Goal: Transaction & Acquisition: Book appointment/travel/reservation

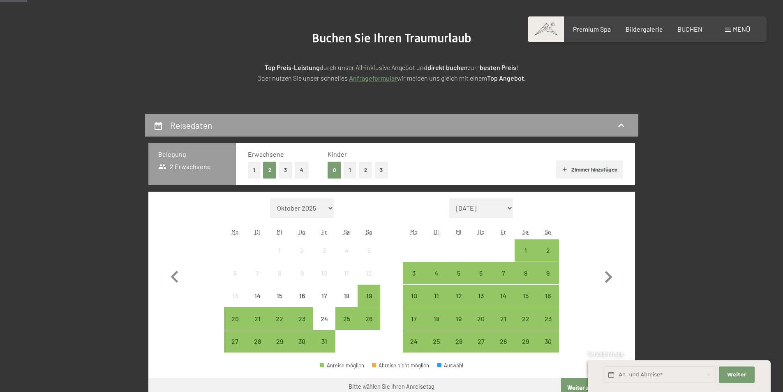
scroll to position [123, 0]
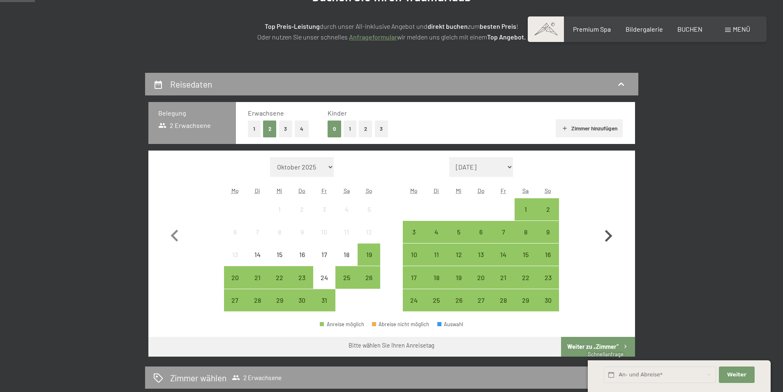
click at [614, 234] on icon "button" at bounding box center [608, 236] width 24 height 24
select select "[DATE]"
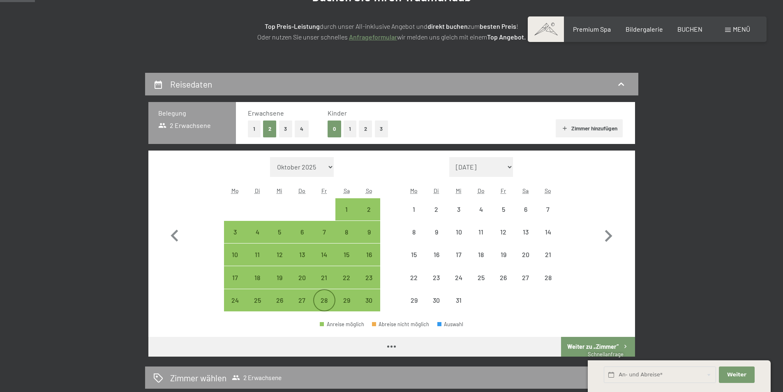
select select "[DATE]"
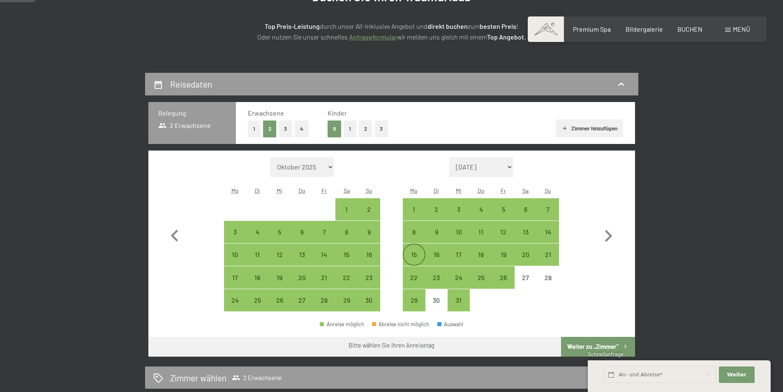
click at [417, 255] on div "15" at bounding box center [413, 261] width 21 height 21
select select "[DATE]"
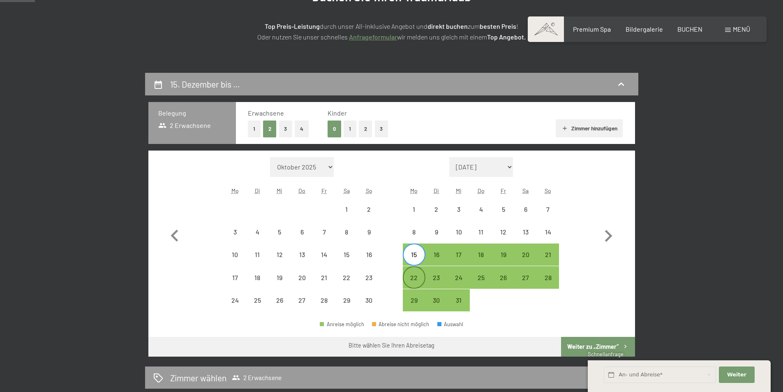
click at [417, 279] on div "22" at bounding box center [413, 284] width 21 height 21
select select "[DATE]"
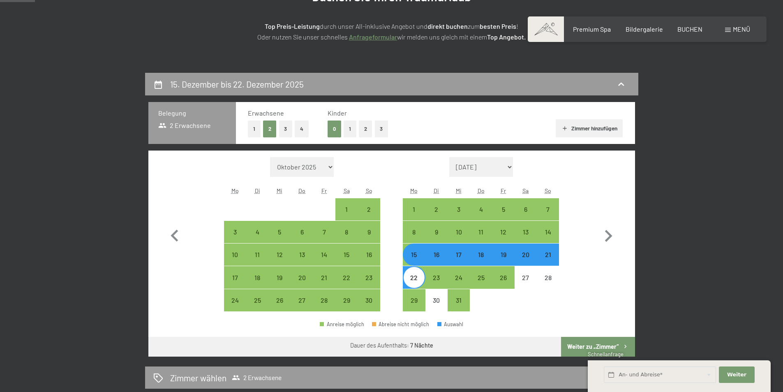
click at [586, 343] on button "Weiter zu „Zimmer“" at bounding box center [598, 346] width 74 height 20
select select "[DATE]"
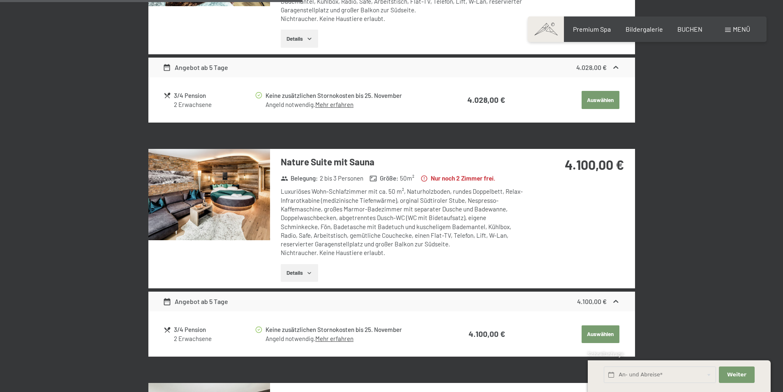
scroll to position [812, 0]
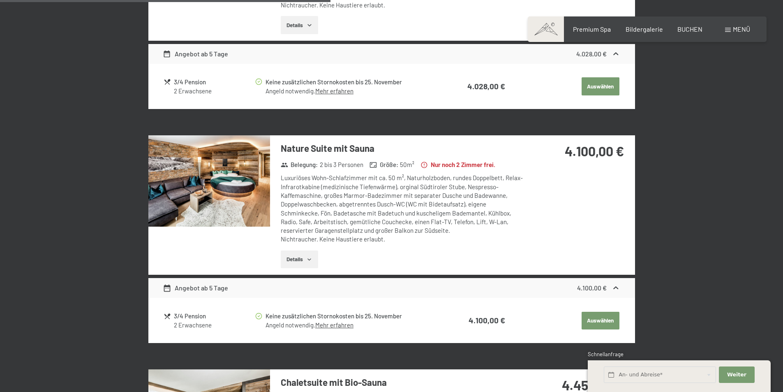
click at [307, 262] on button "Details" at bounding box center [299, 259] width 37 height 18
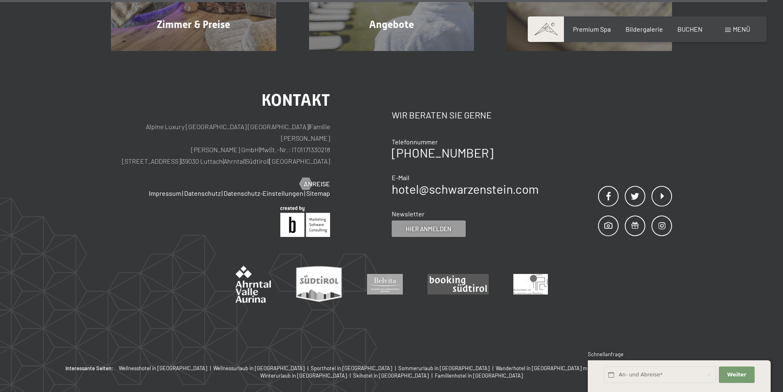
scroll to position [2044, 0]
